Goal: Navigation & Orientation: Find specific page/section

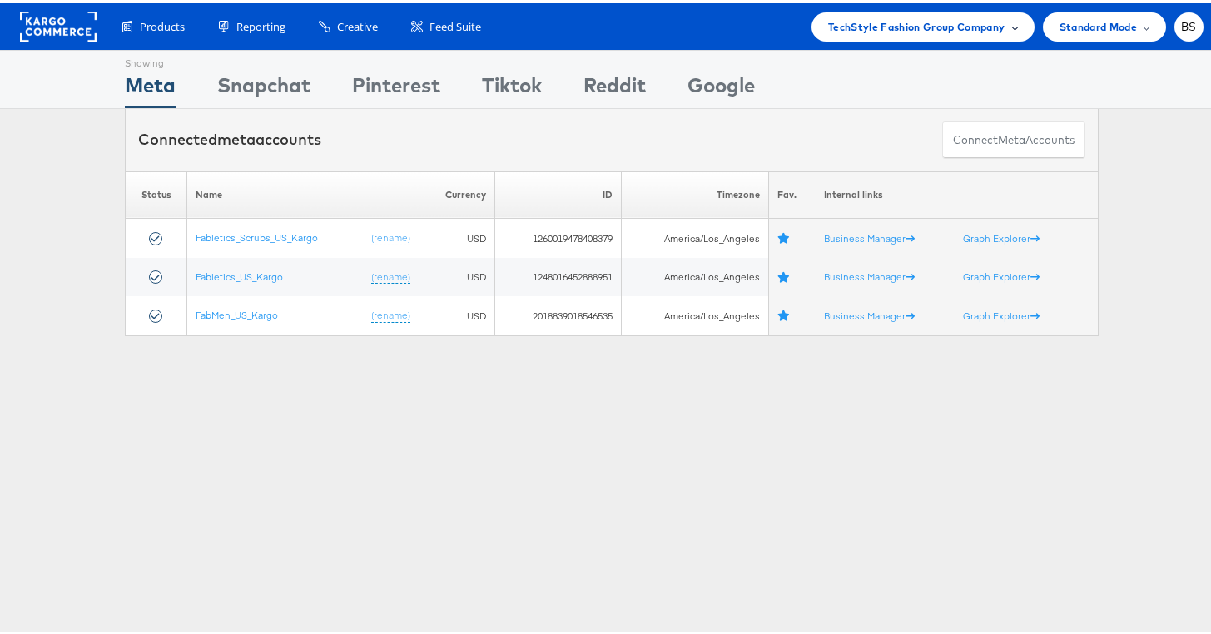
click at [910, 27] on span "TechStyle Fashion Group Company" at bounding box center [916, 23] width 177 height 17
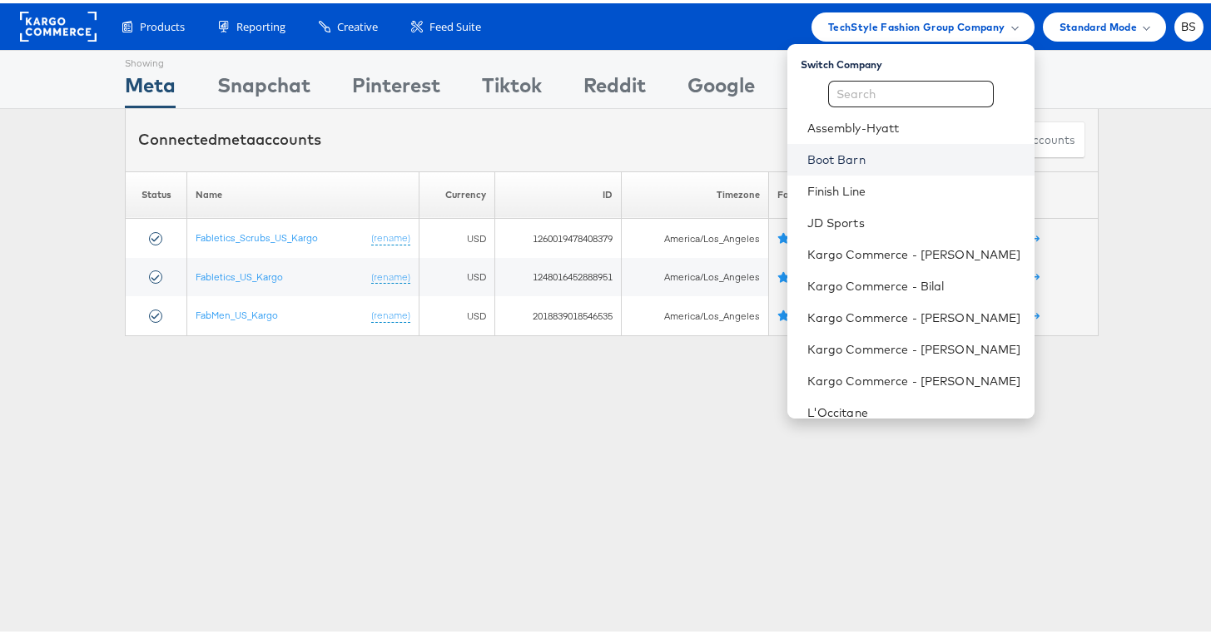
click at [834, 156] on link "Boot Barn" at bounding box center [914, 156] width 214 height 17
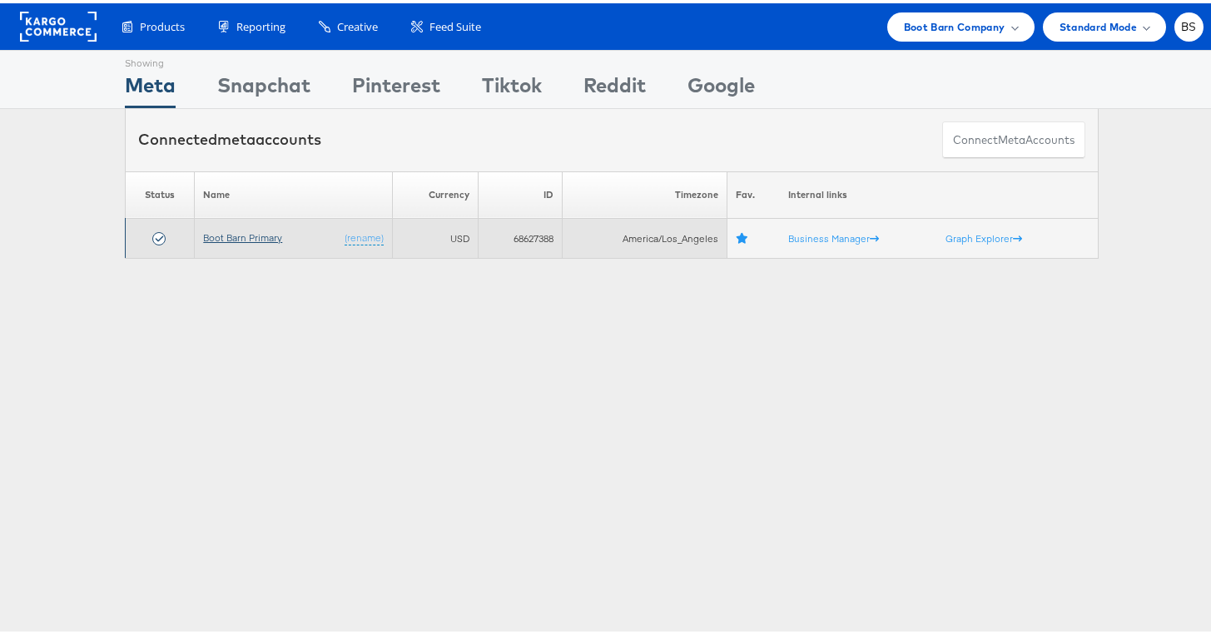
click at [228, 230] on link "Boot Barn Primary" at bounding box center [242, 234] width 79 height 12
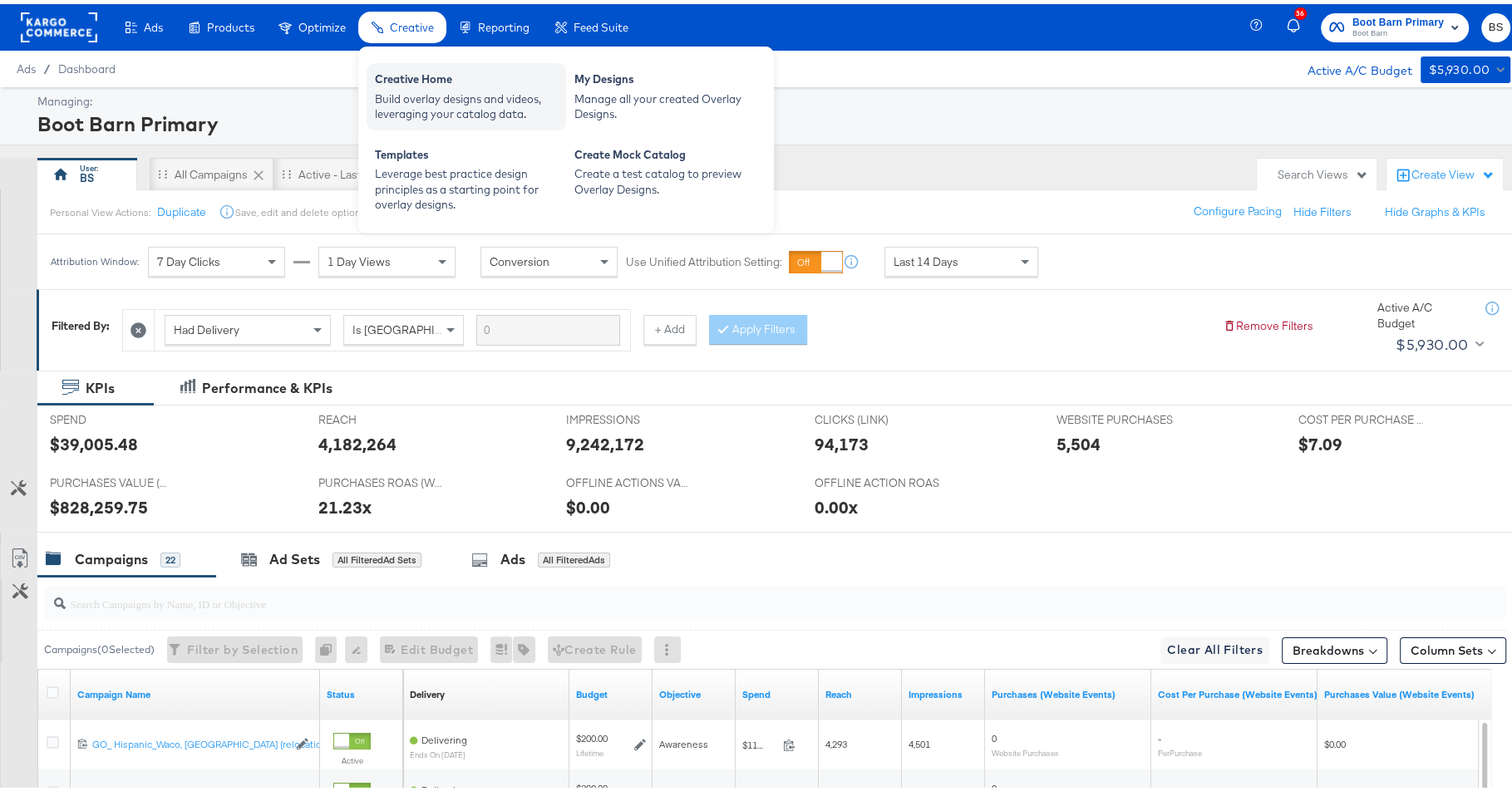
click at [423, 94] on div "Build overlay designs and videos, leveraging your catalog data." at bounding box center [465, 102] width 183 height 31
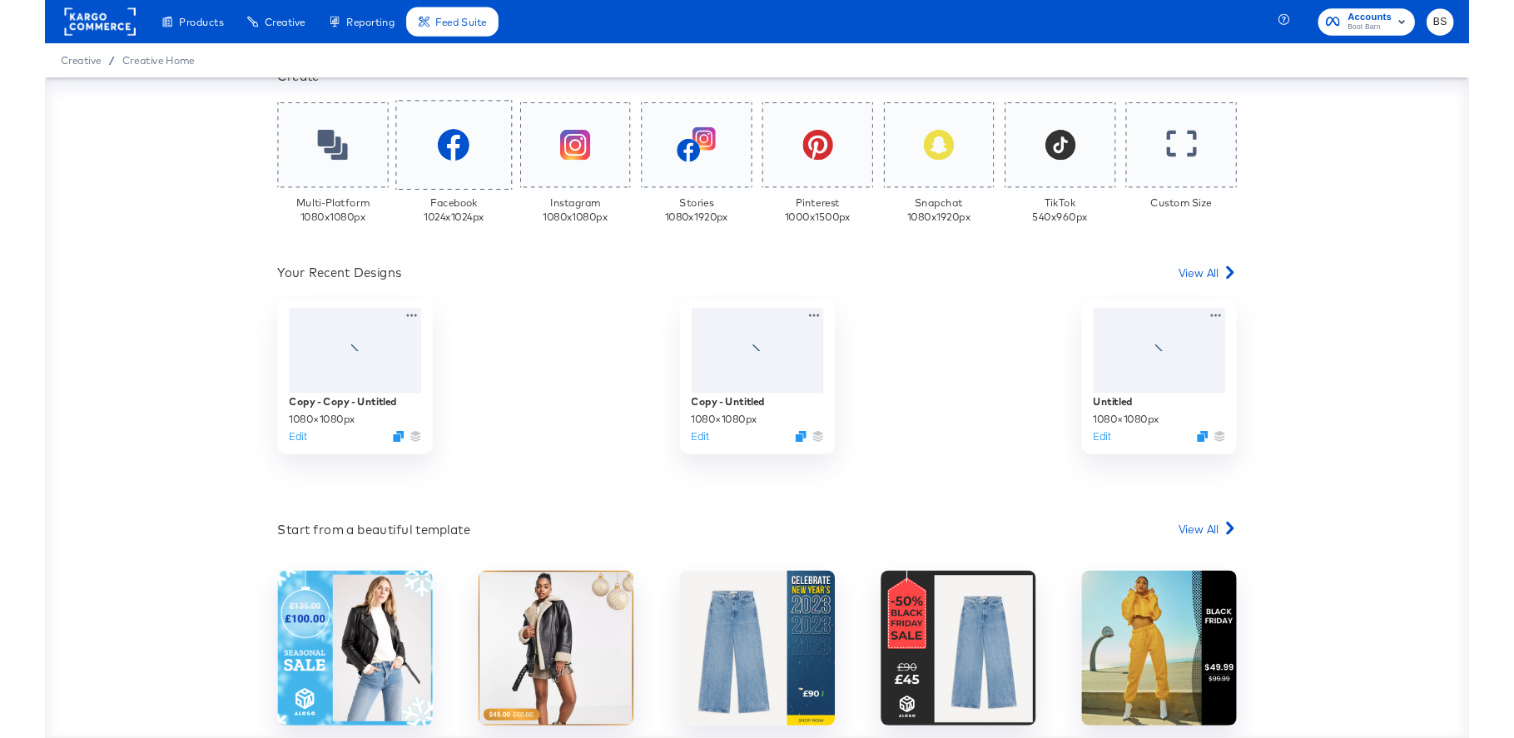
scroll to position [416, 0]
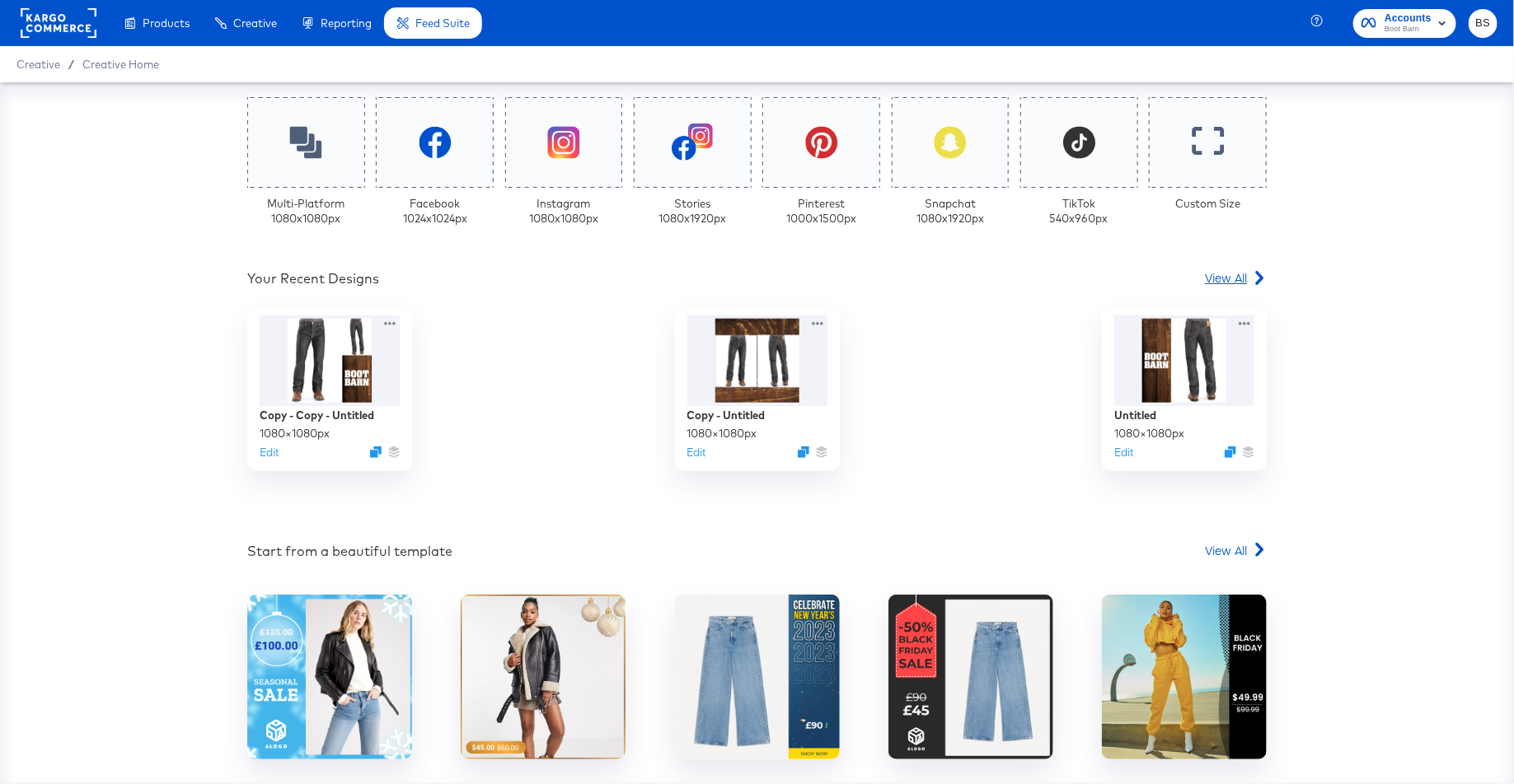
click at [1227, 284] on span "View All" at bounding box center [1226, 277] width 42 height 17
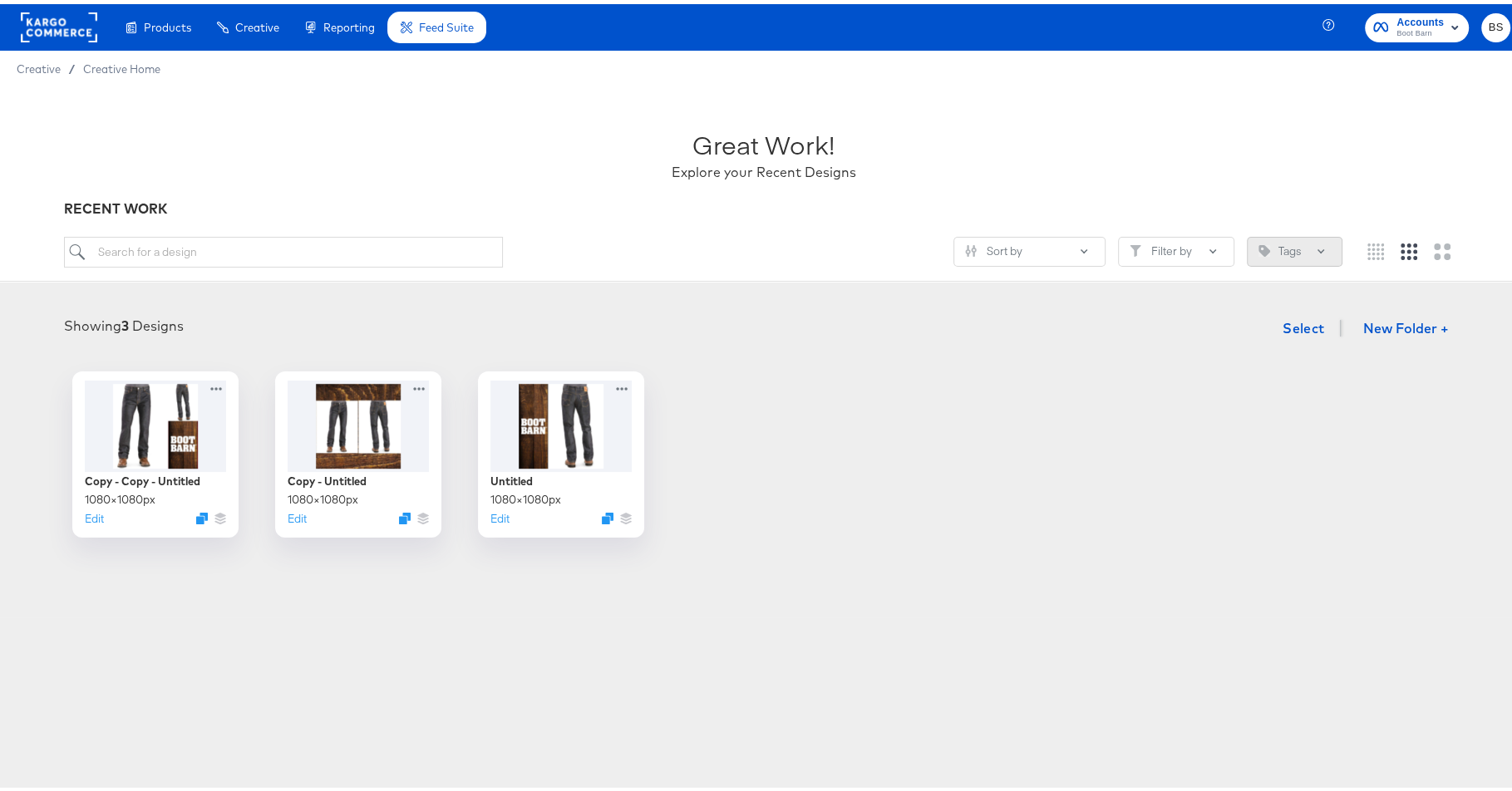
click at [1274, 241] on button "Tags" at bounding box center [1295, 248] width 96 height 30
click at [1182, 161] on div "Great Work! Explore your Recent Designs" at bounding box center [763, 144] width 1398 height 104
click at [614, 382] on icon at bounding box center [624, 381] width 21 height 17
click at [553, 359] on div "Showing 3 Designs Select New Folder + Copy - Copy - Untitled 1080 × 1080 px Edi…" at bounding box center [764, 420] width 1494 height 226
click at [1263, 246] on button "Tags" at bounding box center [1295, 248] width 96 height 30
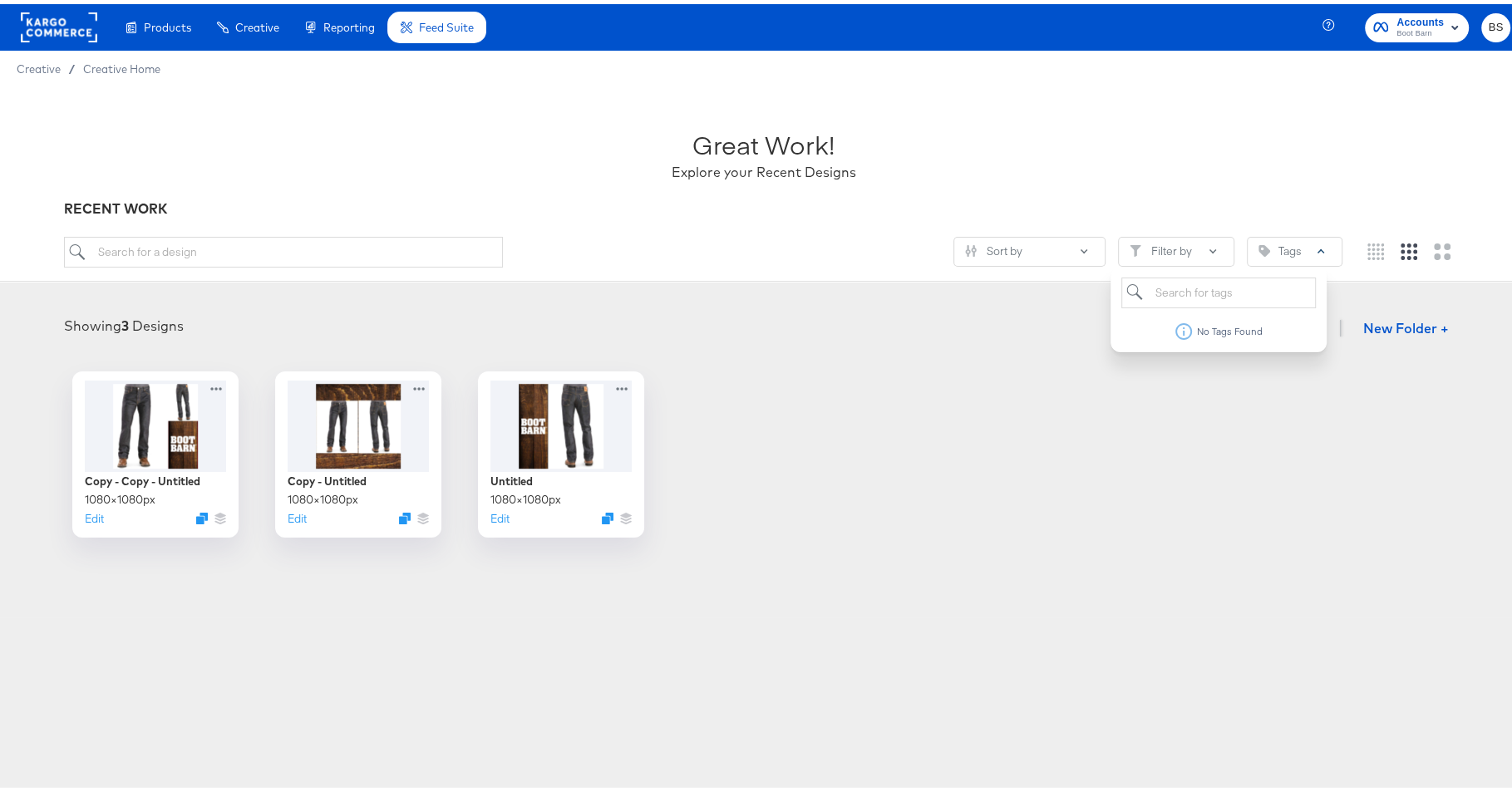
click at [1218, 178] on div "Great Work! Explore your Recent Designs" at bounding box center [763, 144] width 1398 height 104
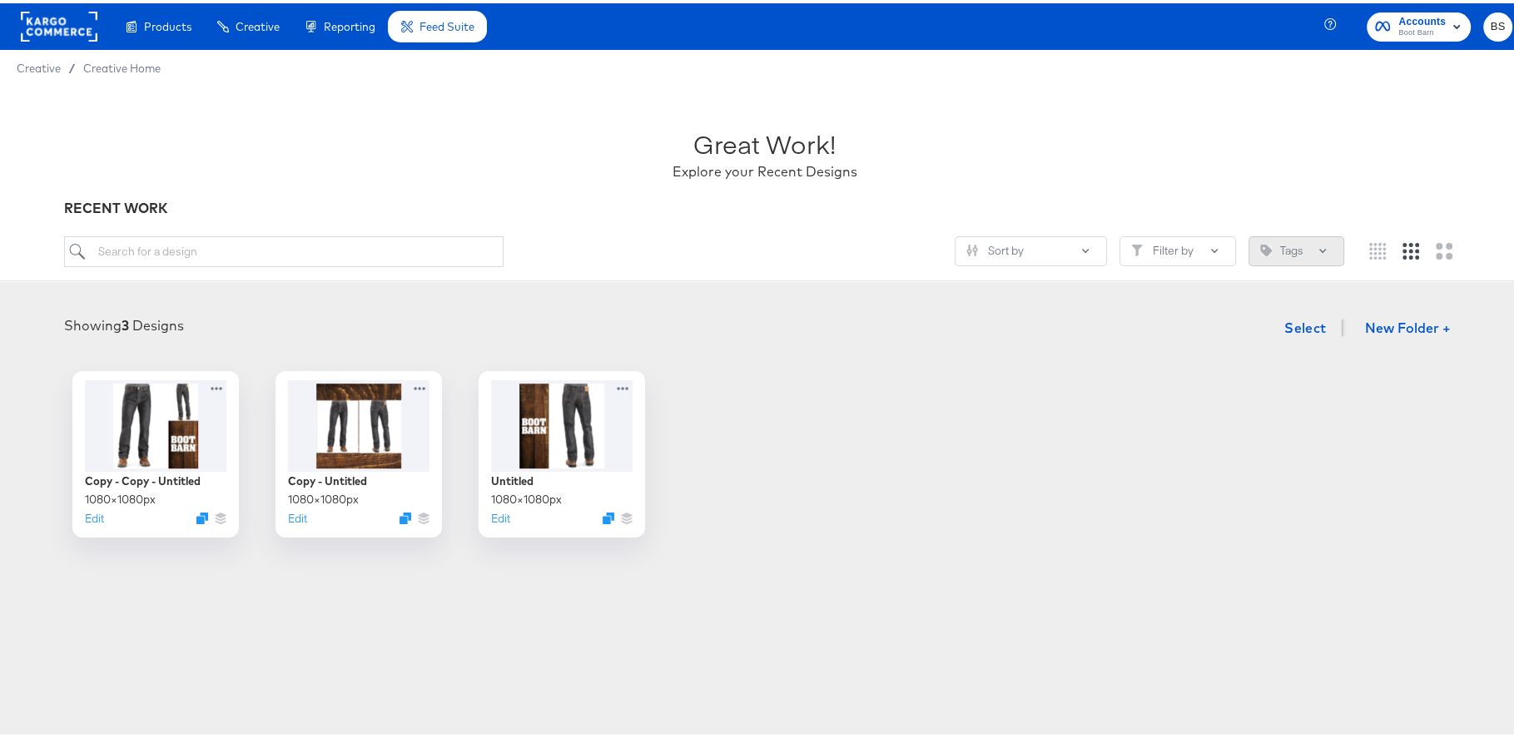
click at [1278, 256] on button "Tags" at bounding box center [1297, 248] width 96 height 30
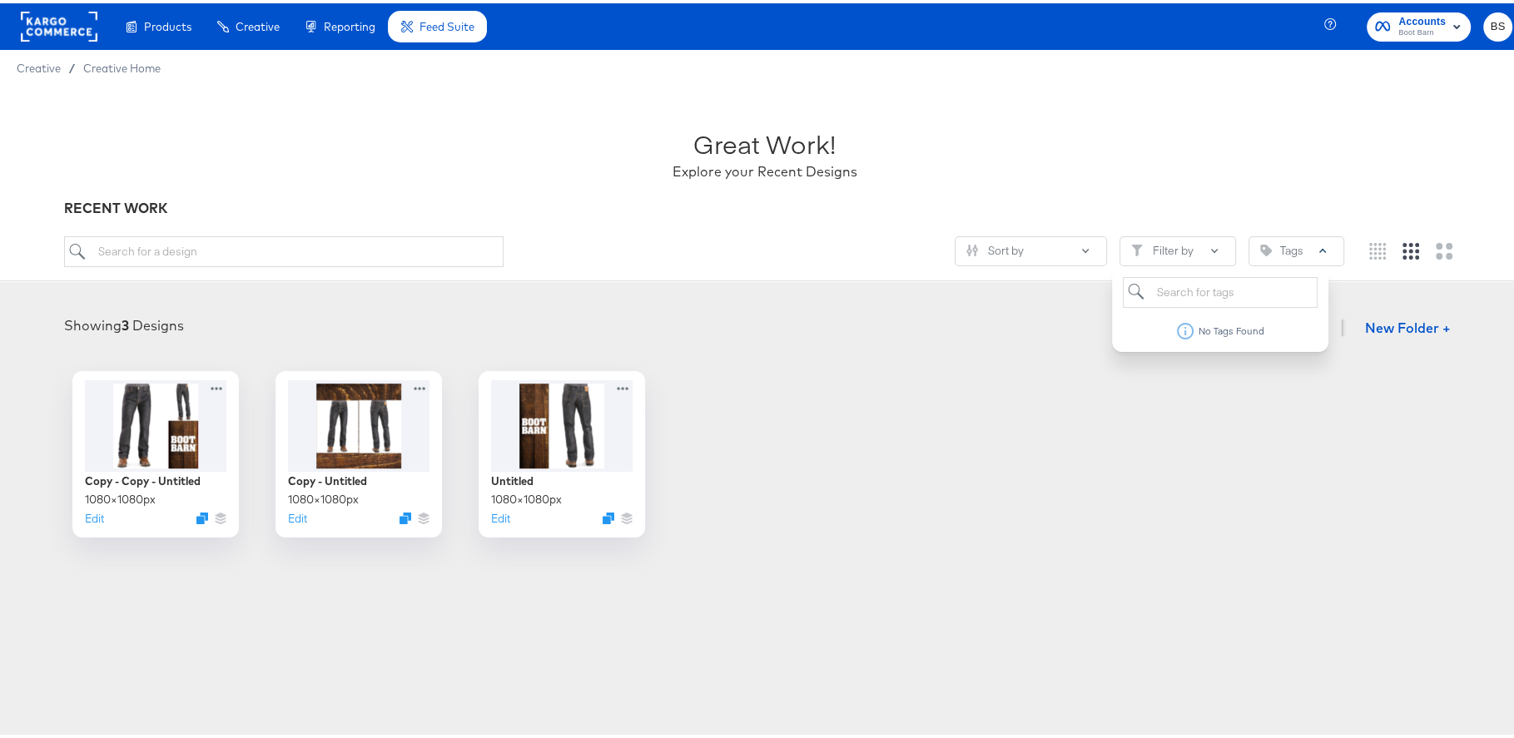
click at [782, 412] on div "Copy - Copy - Untitled 1080 × 1080 px Edit Copy - Untitled 1080 × 1080 px Edit …" at bounding box center [765, 451] width 1496 height 166
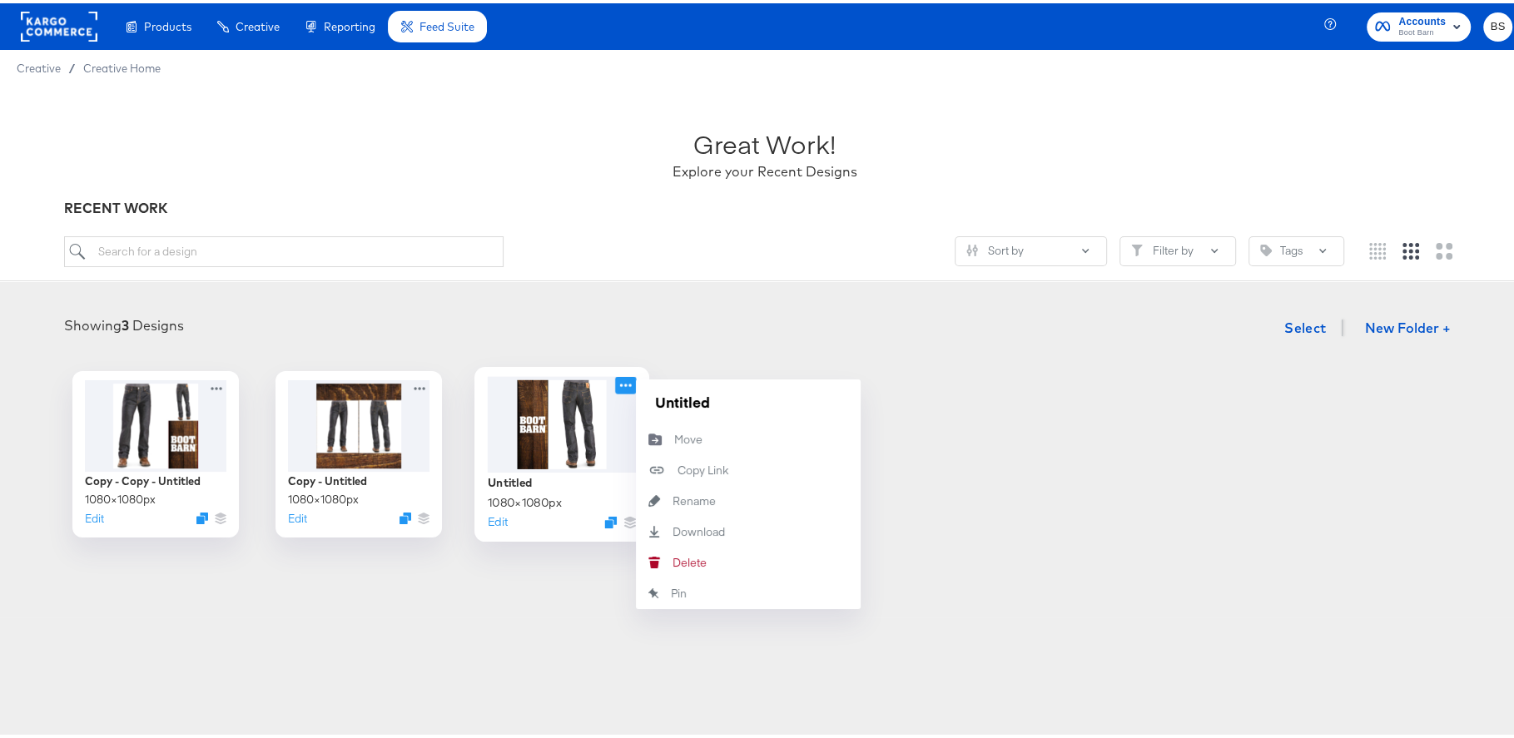
click at [616, 386] on icon at bounding box center [625, 381] width 21 height 17
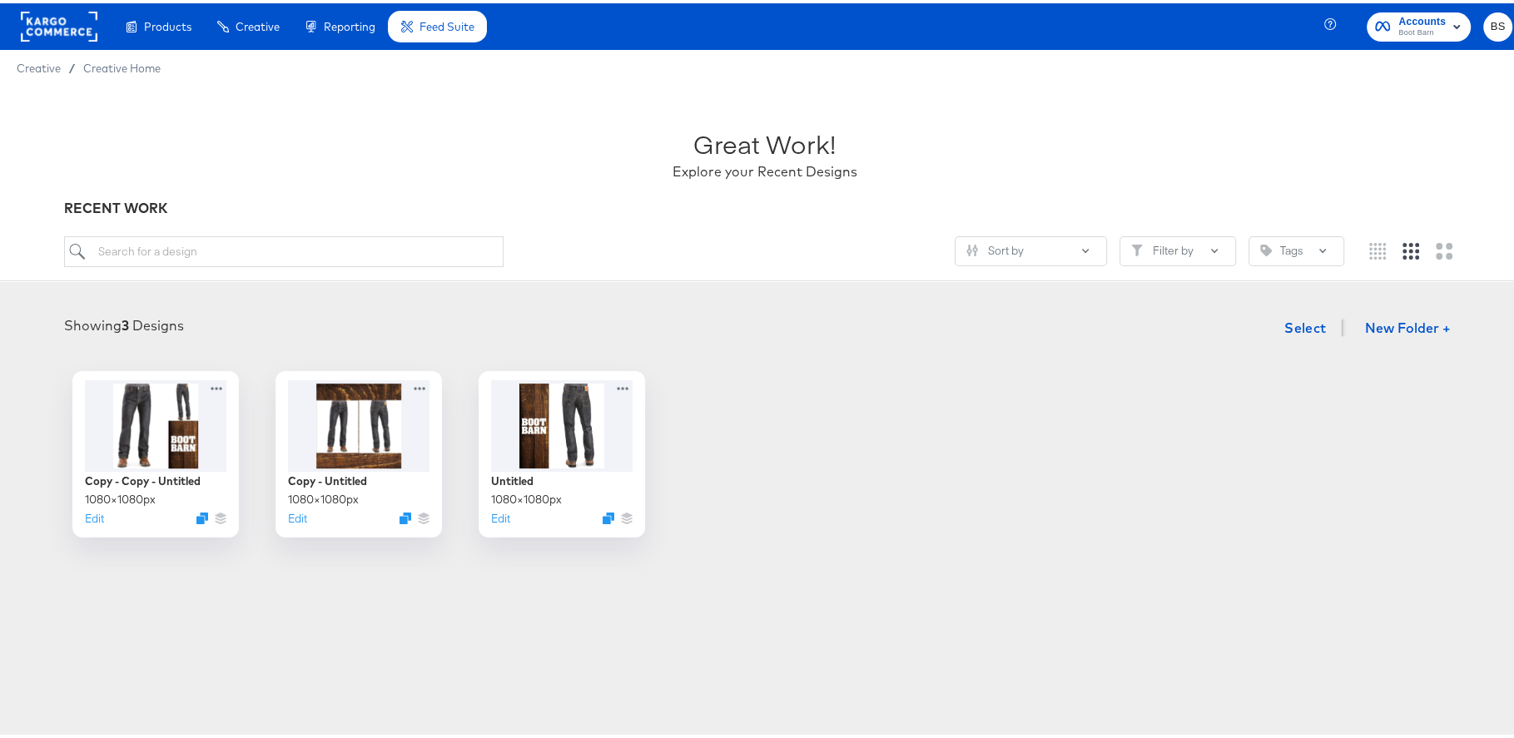
click at [889, 451] on div "Copy - Copy - Untitled 1080 × 1080 px Edit Copy - Untitled 1080 × 1080 px Edit …" at bounding box center [765, 451] width 1496 height 166
click at [1293, 239] on button "Tags" at bounding box center [1297, 248] width 96 height 30
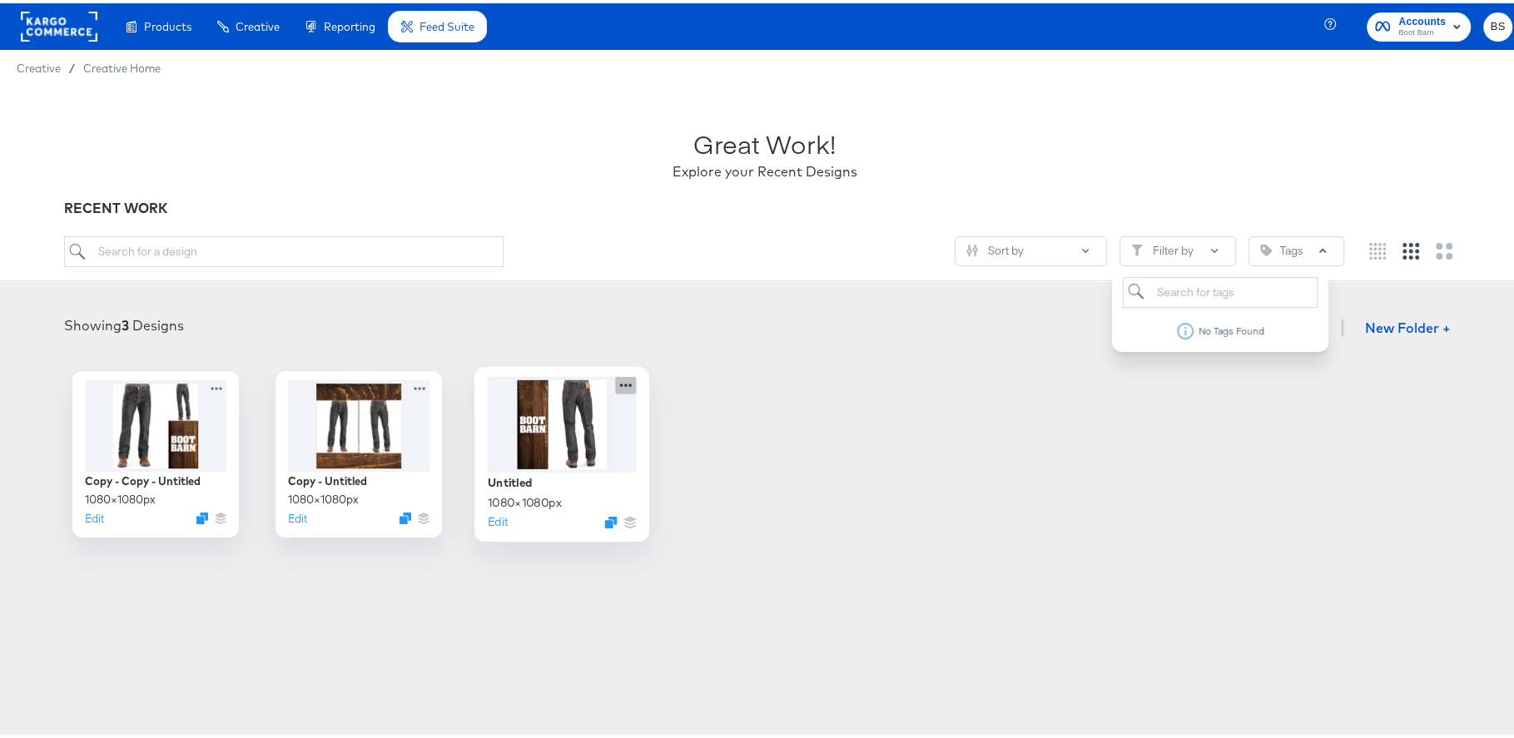
click at [621, 382] on icon at bounding box center [625, 381] width 21 height 17
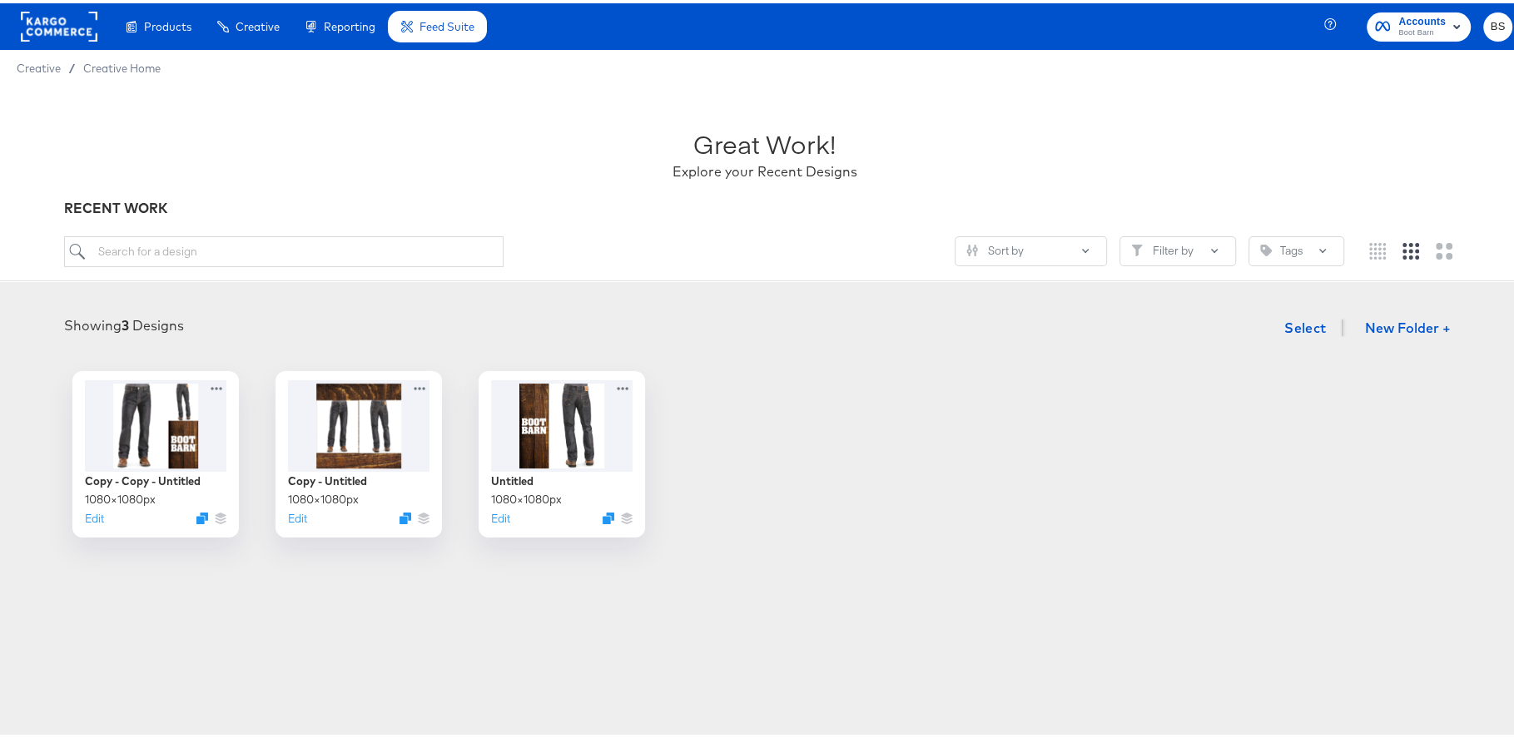
click at [991, 330] on div "Showing 3 Designs Select New Folder +" at bounding box center [765, 325] width 1496 height 34
click at [554, 451] on div at bounding box center [561, 421] width 149 height 96
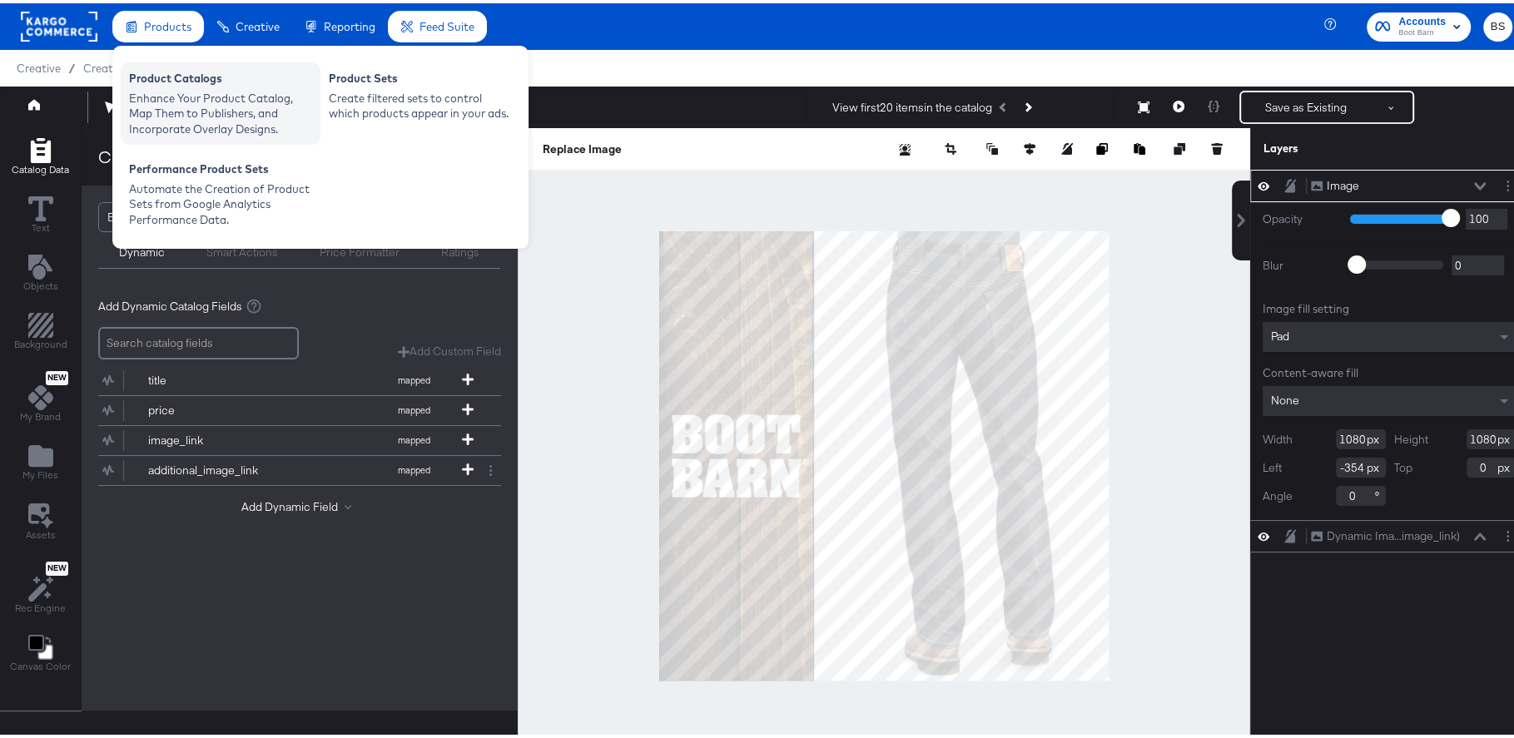
click at [190, 98] on div "Enhance Your Product Catalog, Map Them to Publishers, and Incorporate Overlay D…" at bounding box center [220, 110] width 183 height 47
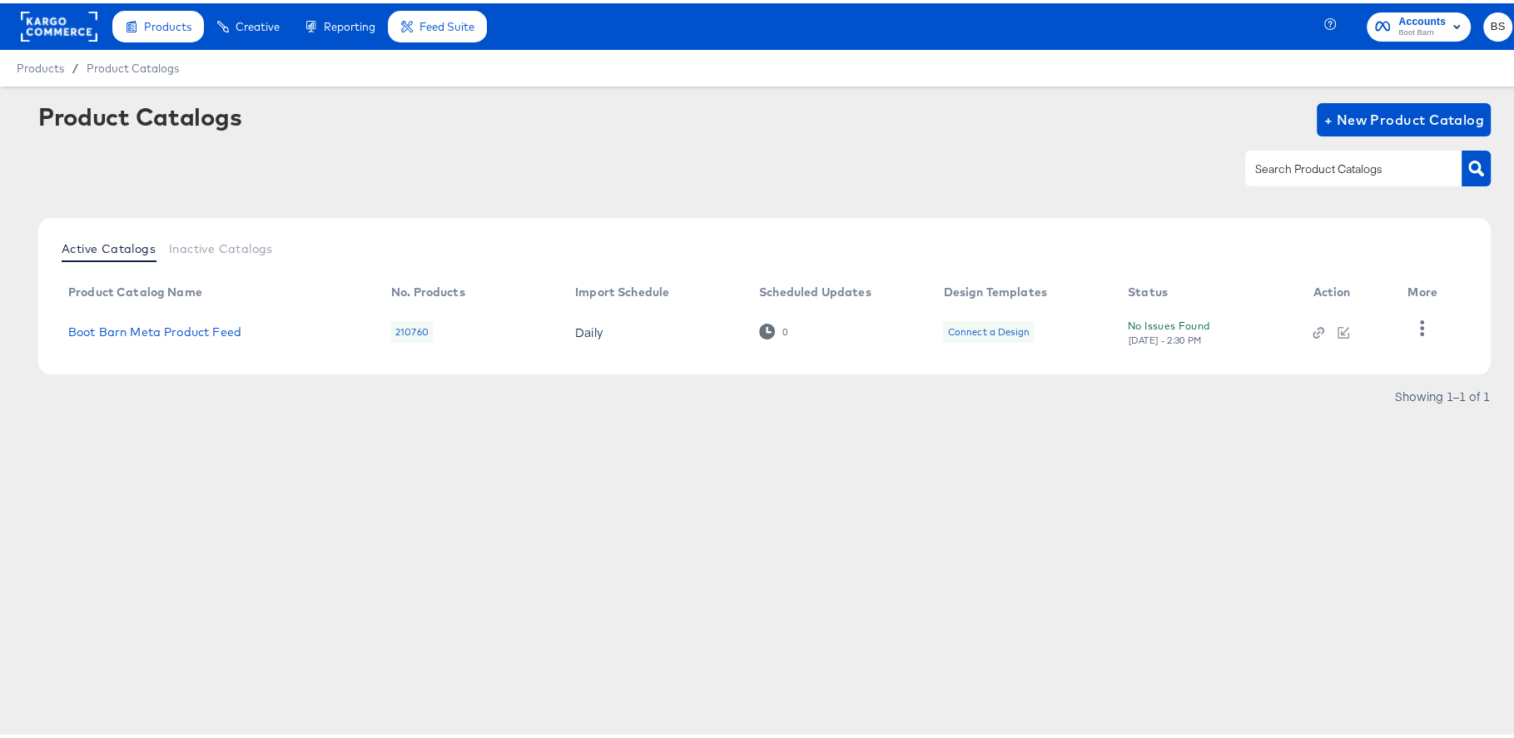
click at [77, 28] on rect at bounding box center [59, 23] width 77 height 30
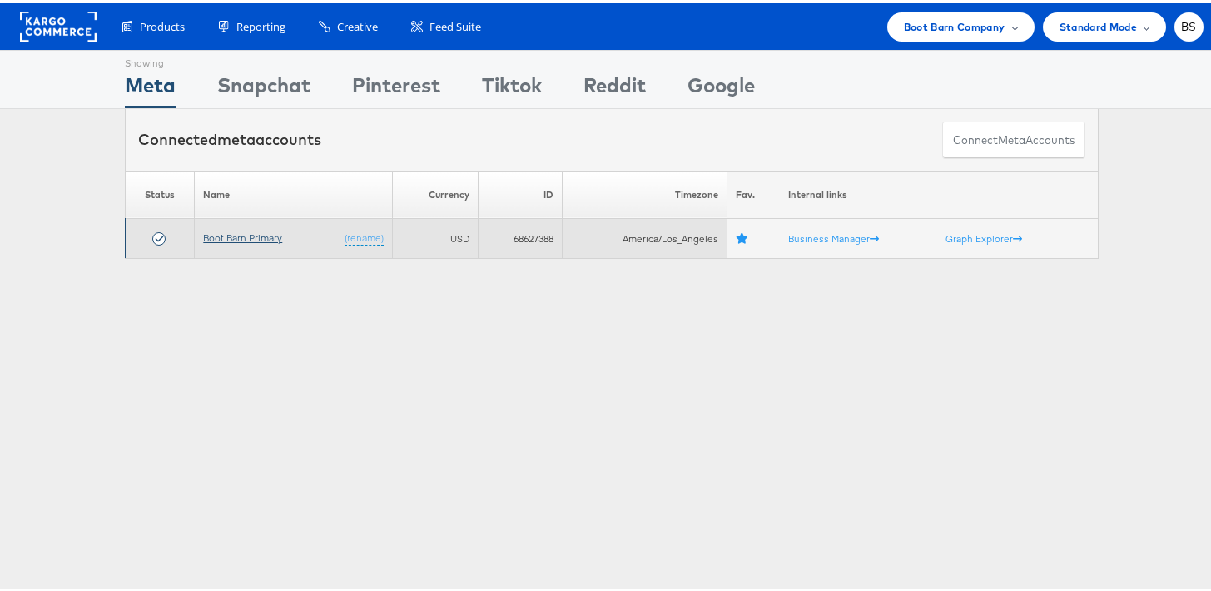
click at [239, 235] on link "Boot Barn Primary" at bounding box center [242, 234] width 79 height 12
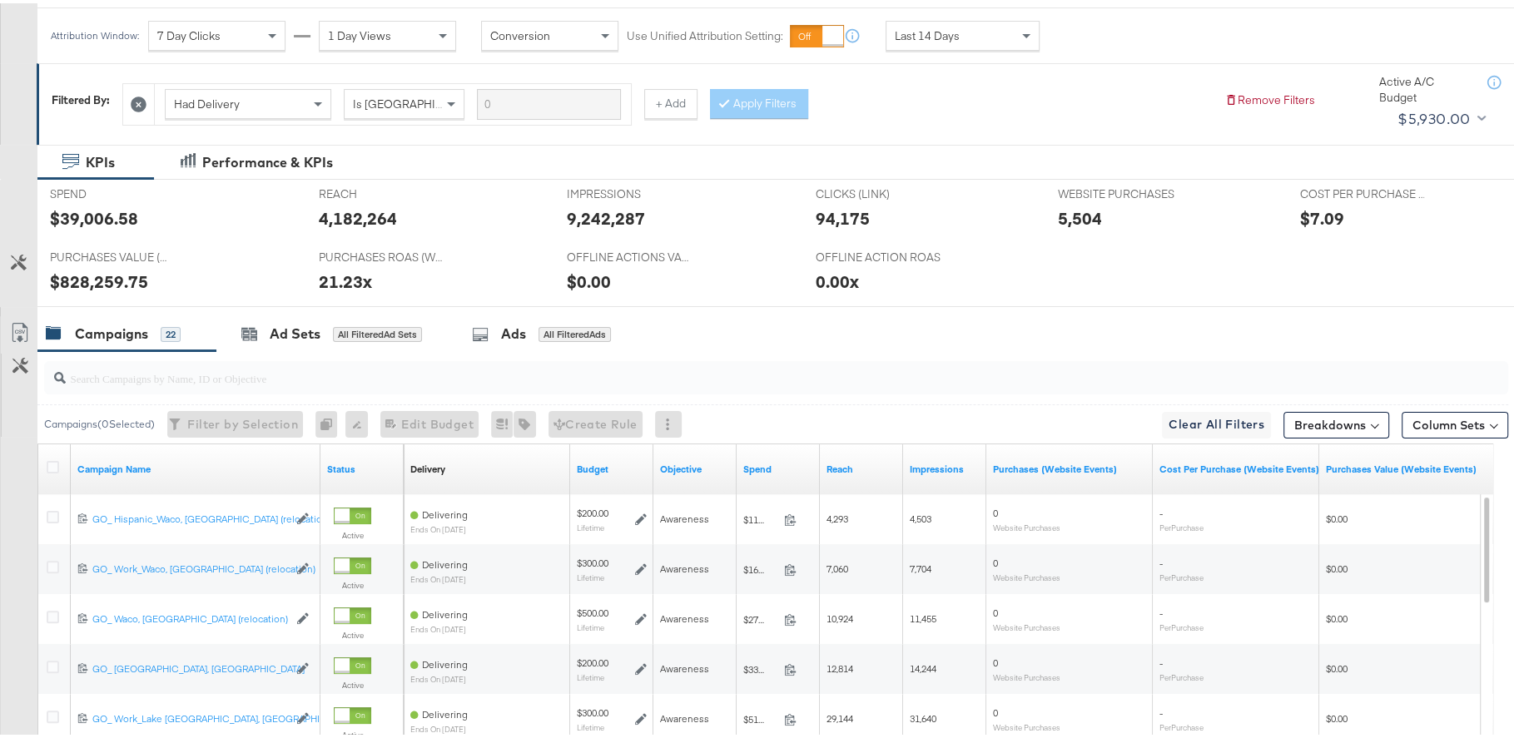
scroll to position [230, 0]
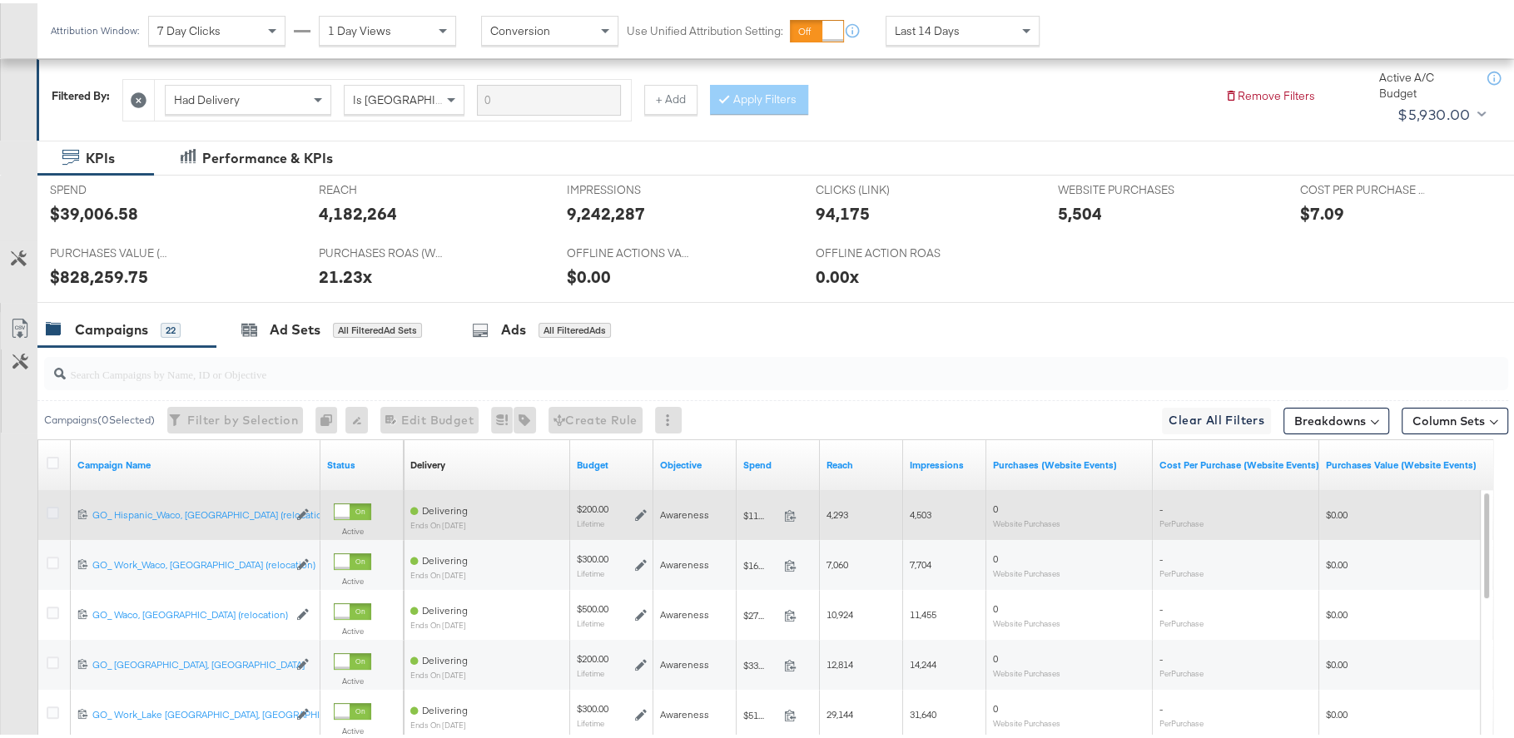
click at [47, 507] on icon at bounding box center [53, 510] width 12 height 12
click at [0, 0] on input "checkbox" at bounding box center [0, 0] width 0 height 0
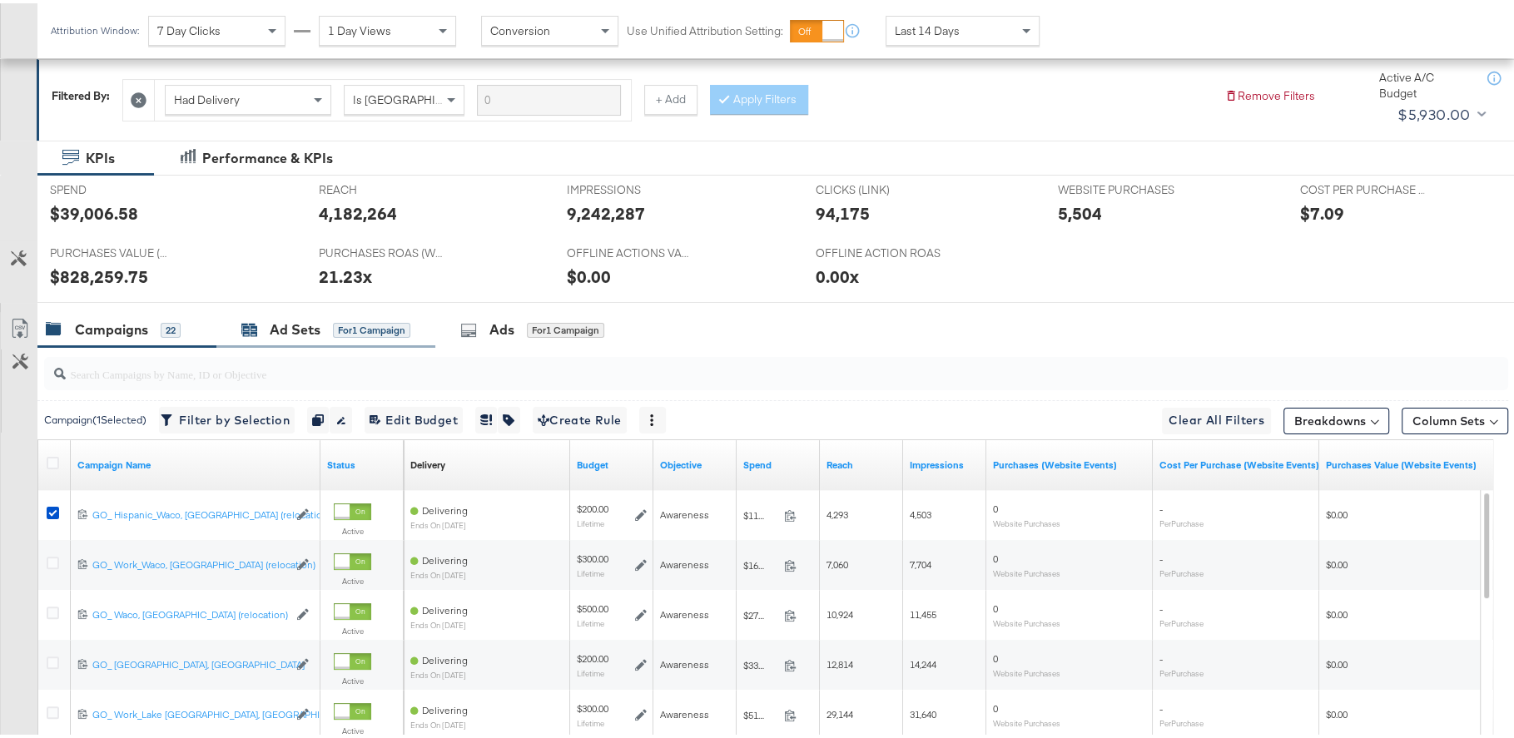
click at [302, 329] on div "Ad Sets" at bounding box center [295, 326] width 51 height 19
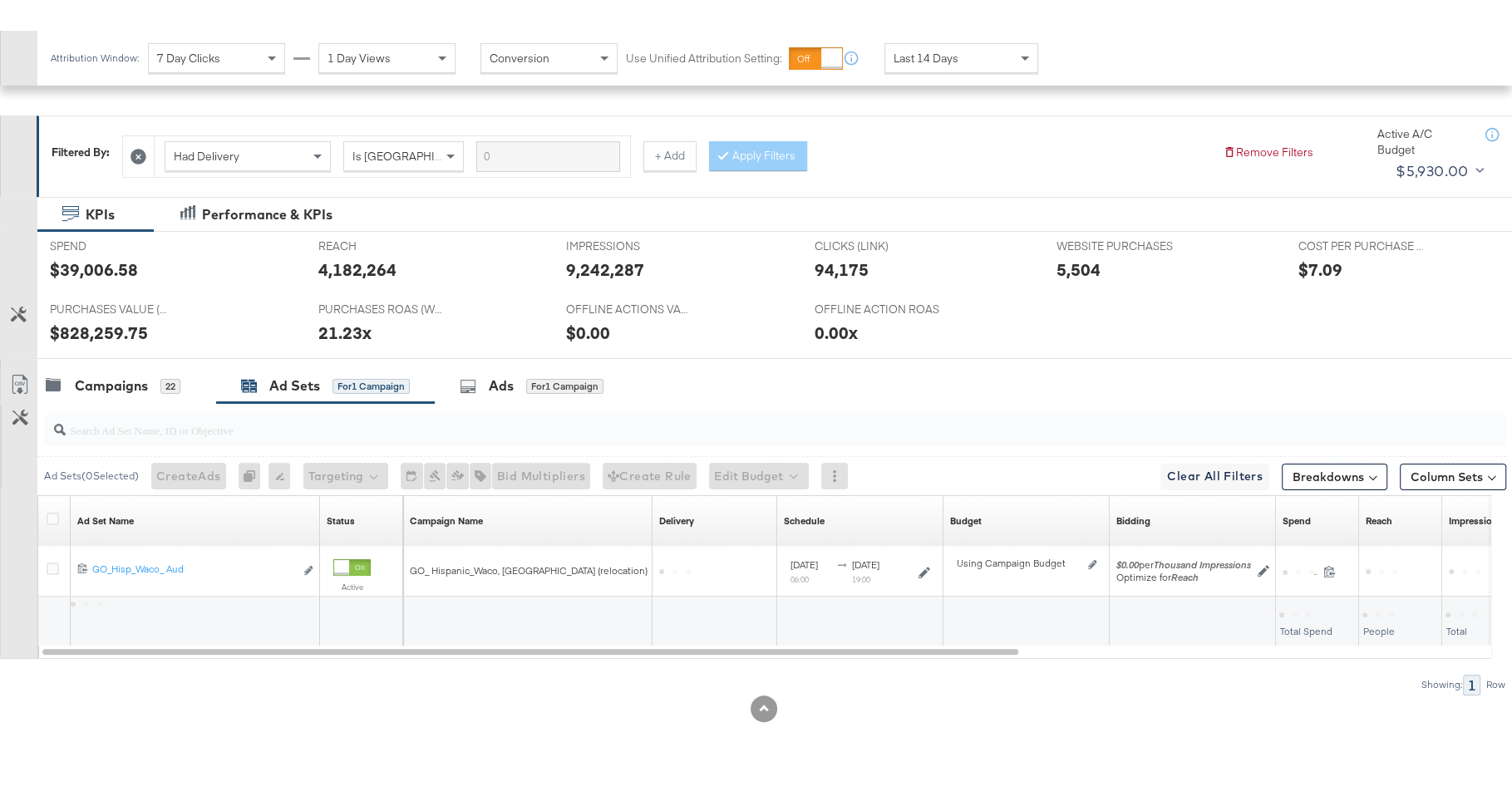
scroll to position [196, 0]
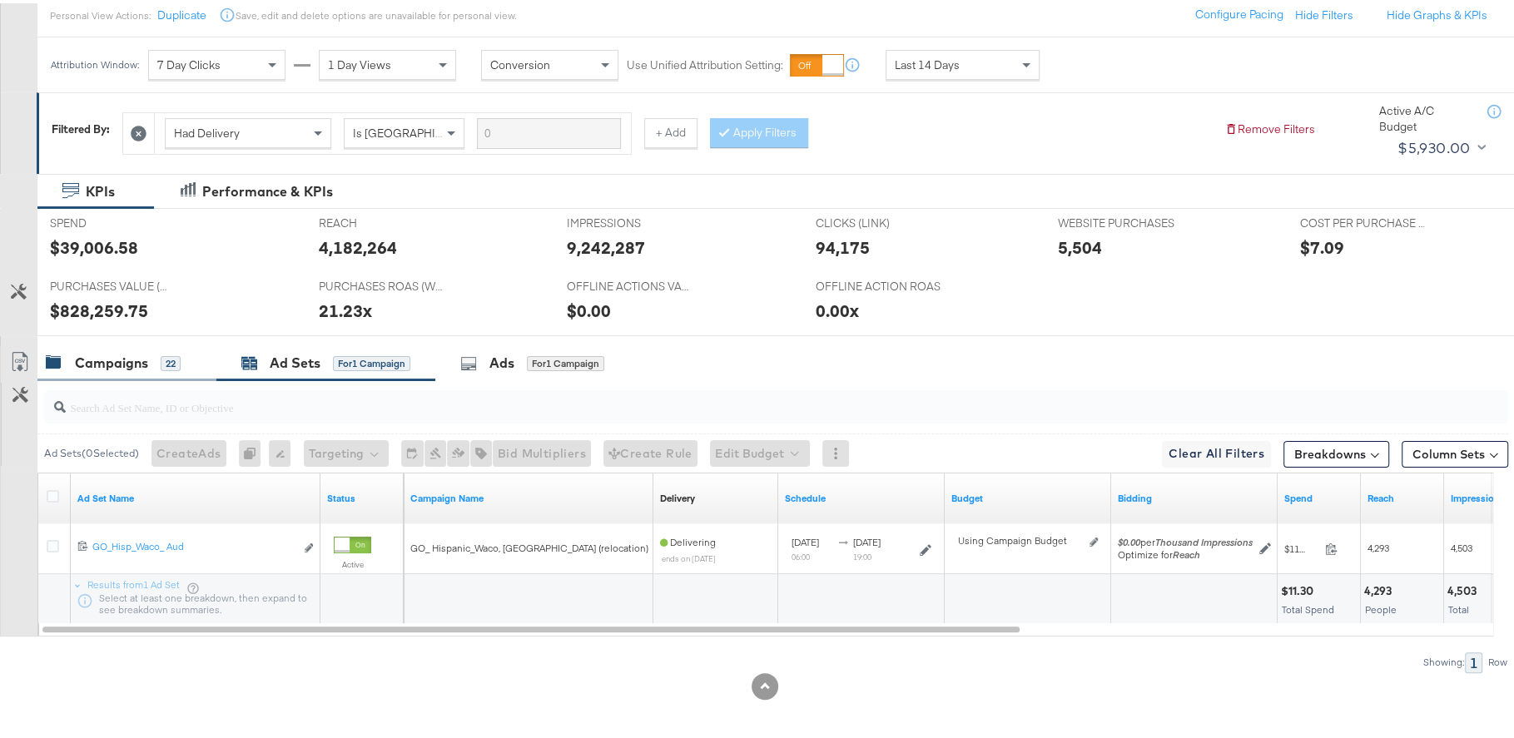
click at [134, 363] on div "Campaigns" at bounding box center [111, 359] width 73 height 19
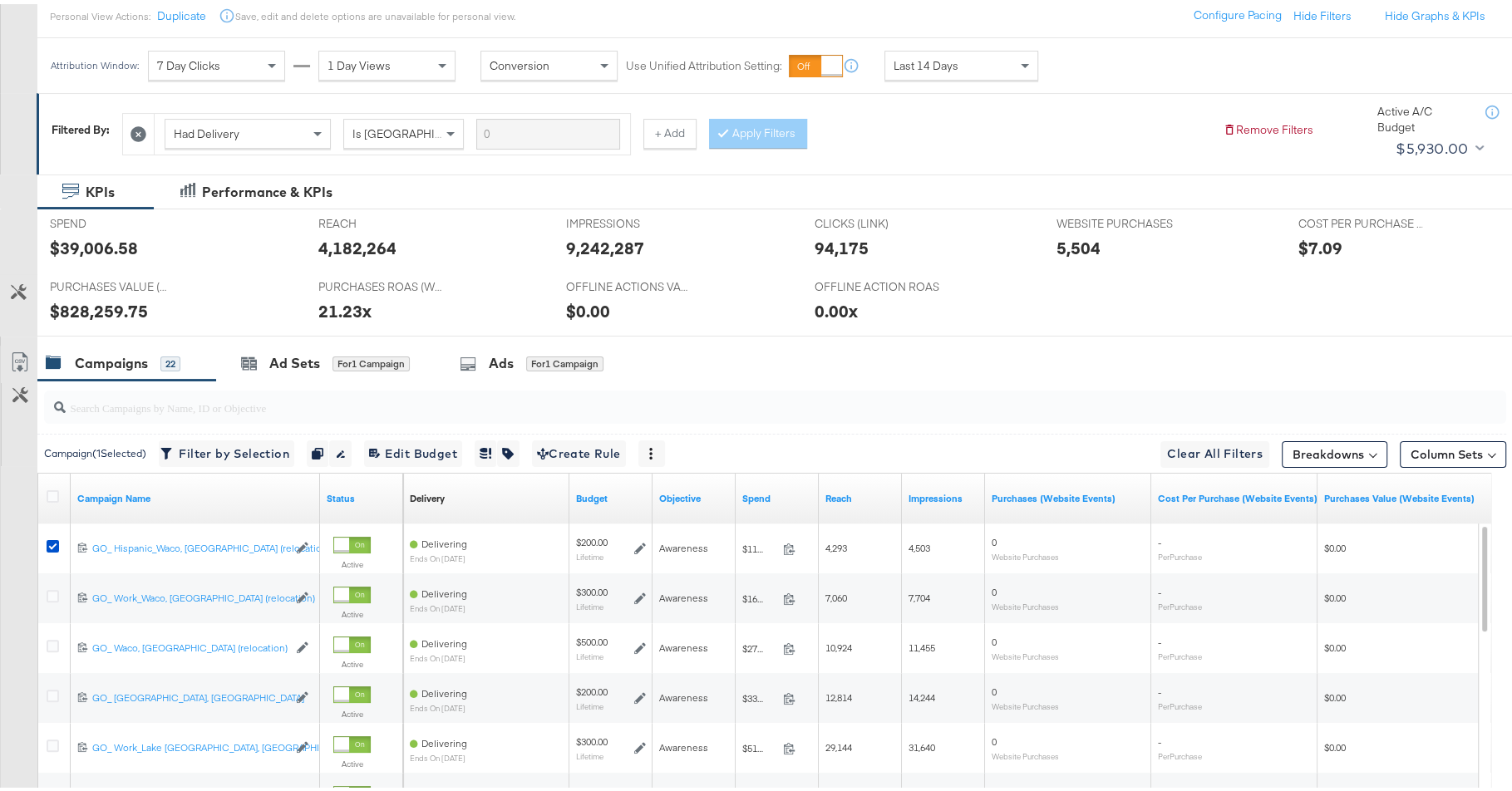
scroll to position [0, 0]
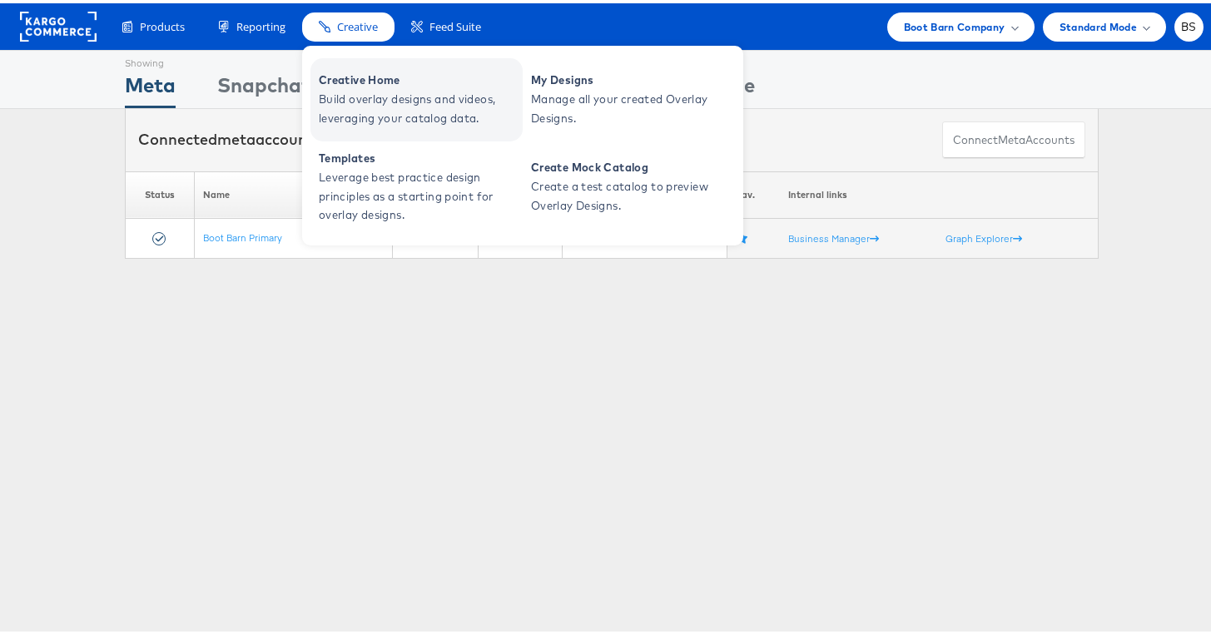
click at [350, 84] on span "Creative Home" at bounding box center [419, 76] width 200 height 19
